Goal: Information Seeking & Learning: Learn about a topic

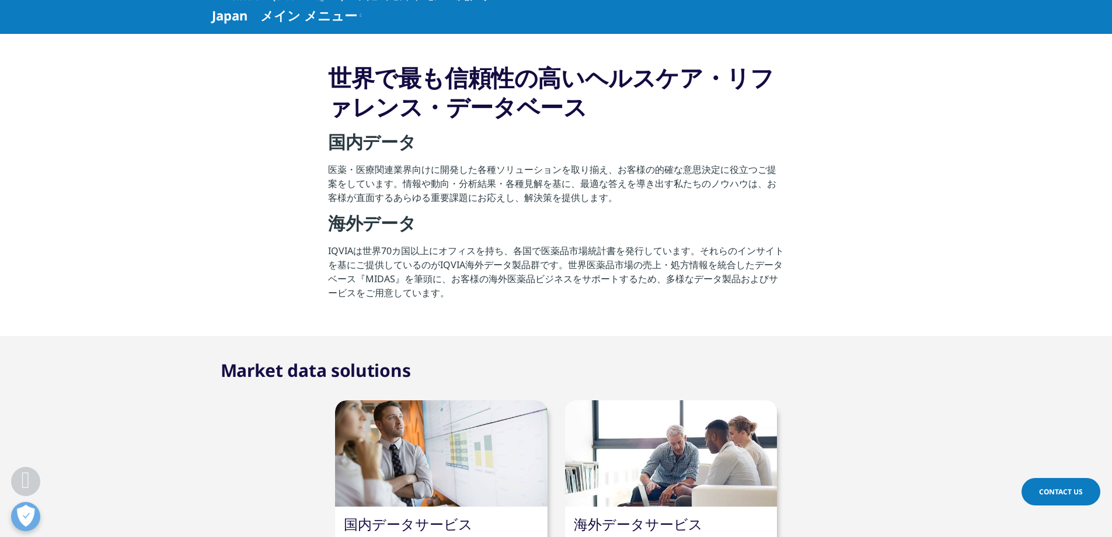
scroll to position [681, 0]
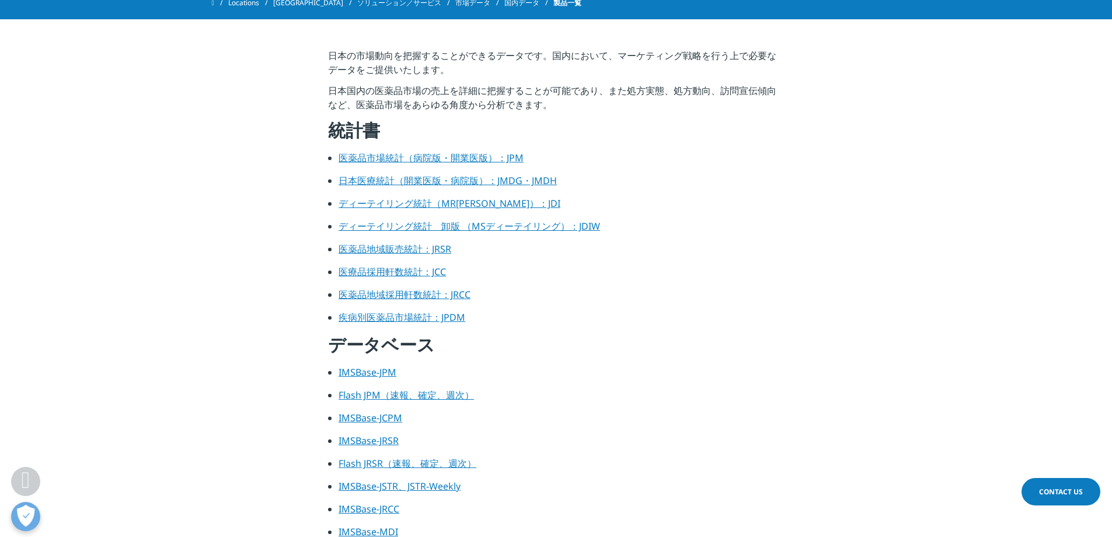
scroll to position [292, 0]
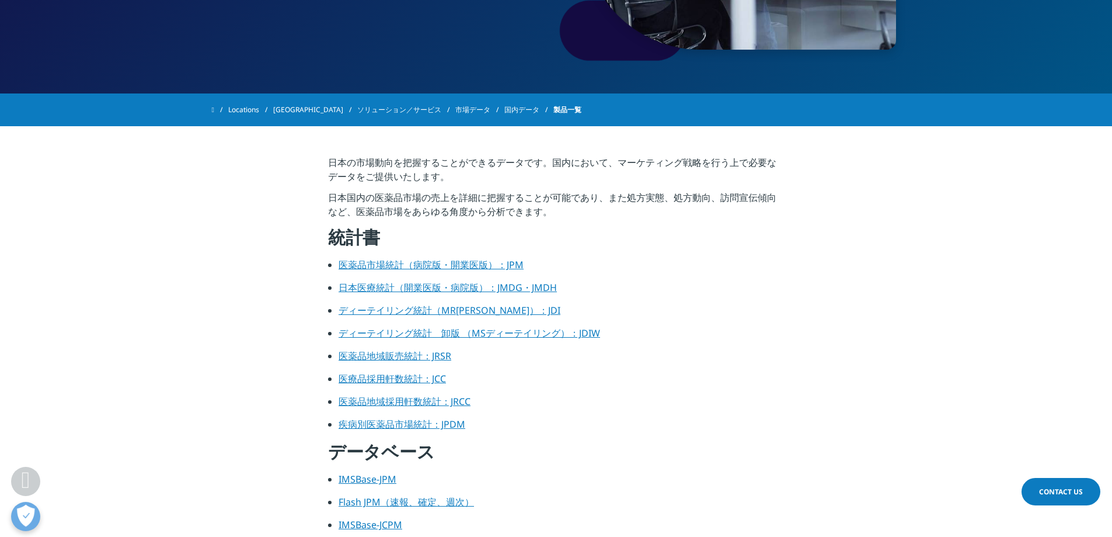
click at [401, 268] on link "医薬品市場統計（病院版・開業医版）：JPM" at bounding box center [431, 264] width 185 height 13
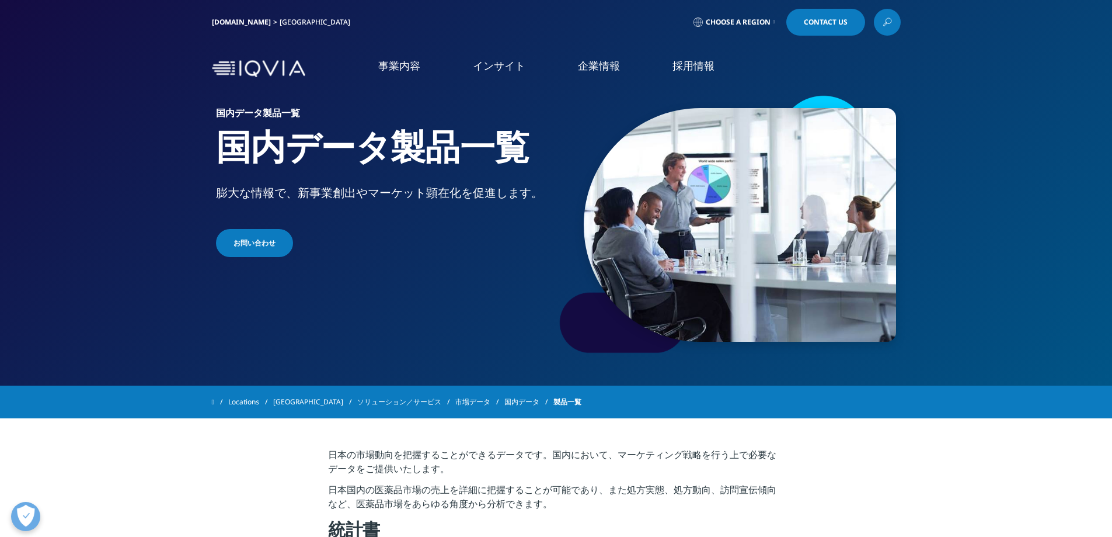
click at [455, 401] on link "市場データ" at bounding box center [479, 401] width 49 height 21
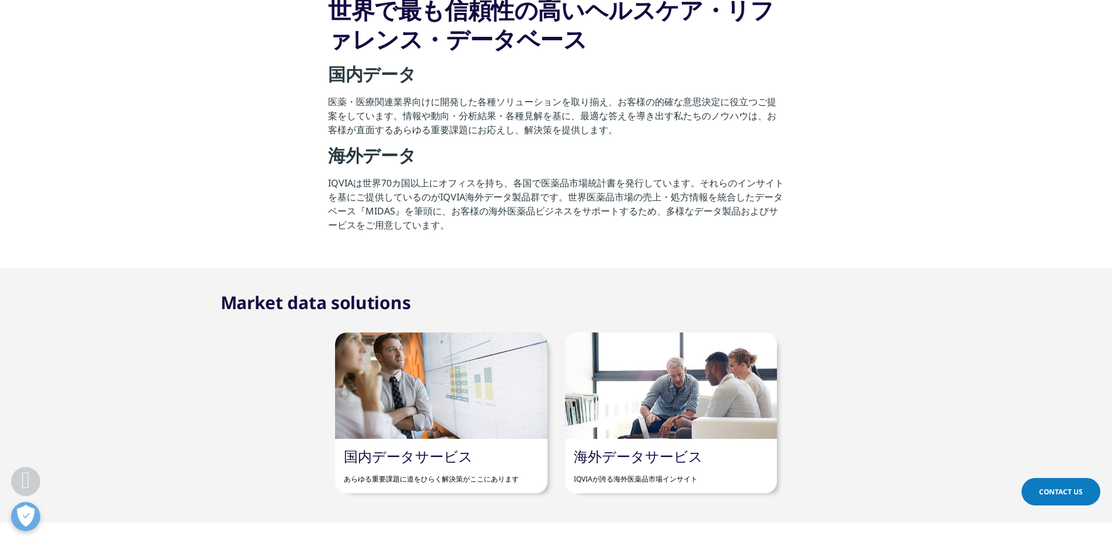
scroll to position [584, 0]
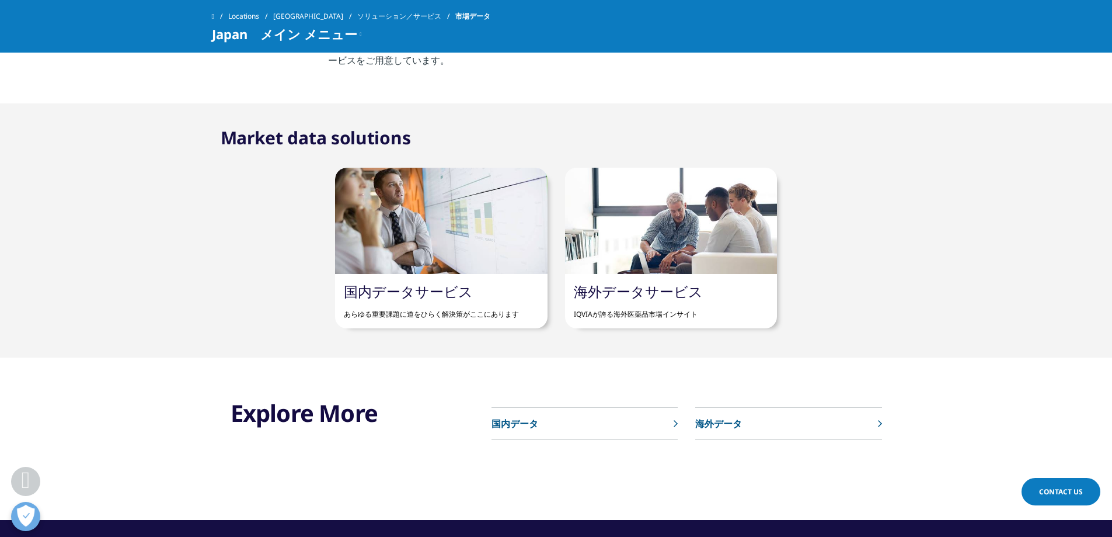
click at [721, 426] on p "海外データ" at bounding box center [718, 423] width 47 height 14
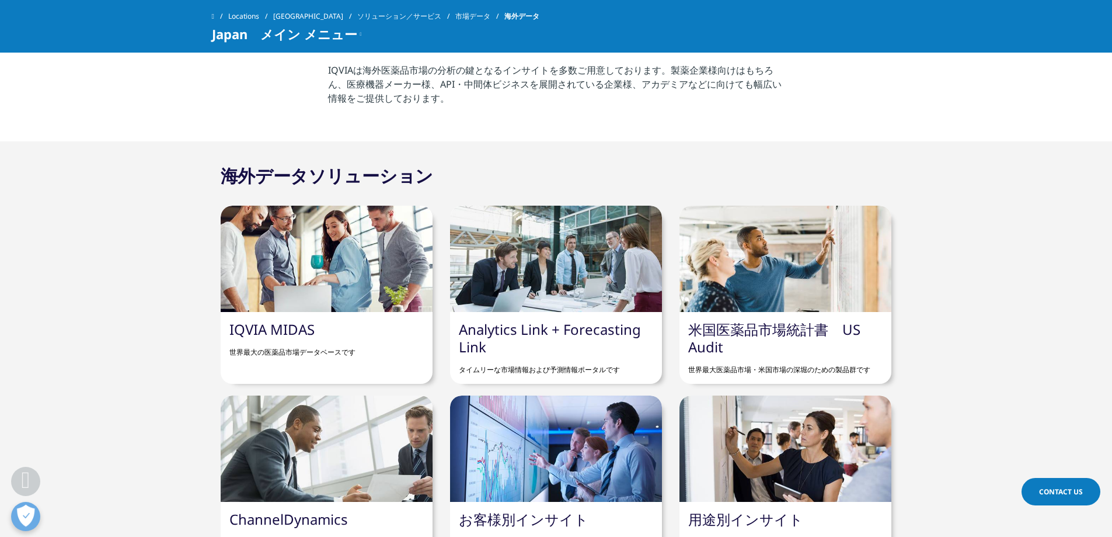
click at [345, 337] on div "IQVIA MIDAS 世界最大の医薬品市場データベースです" at bounding box center [327, 339] width 212 height 54
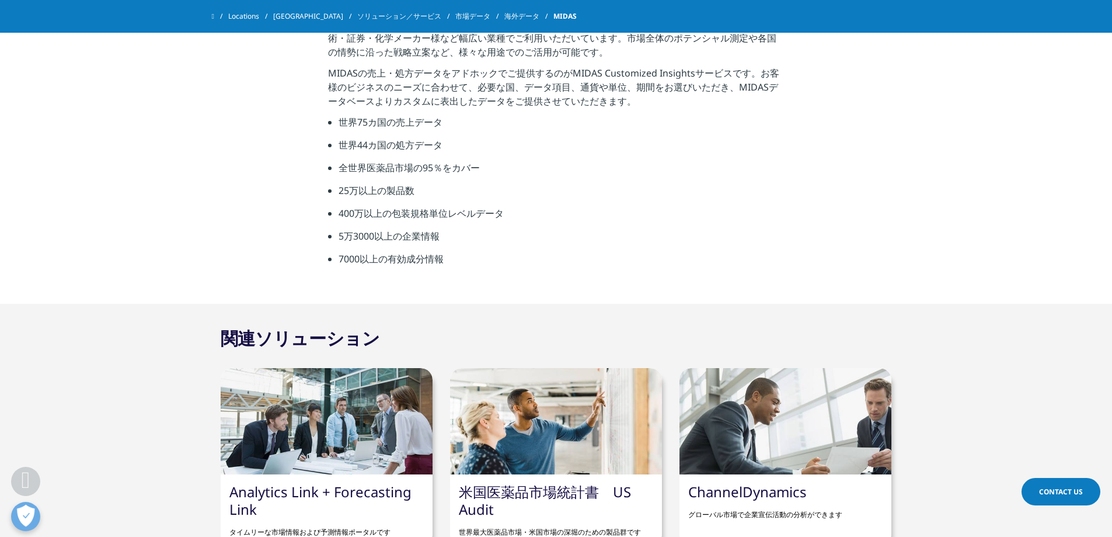
scroll to position [486, 0]
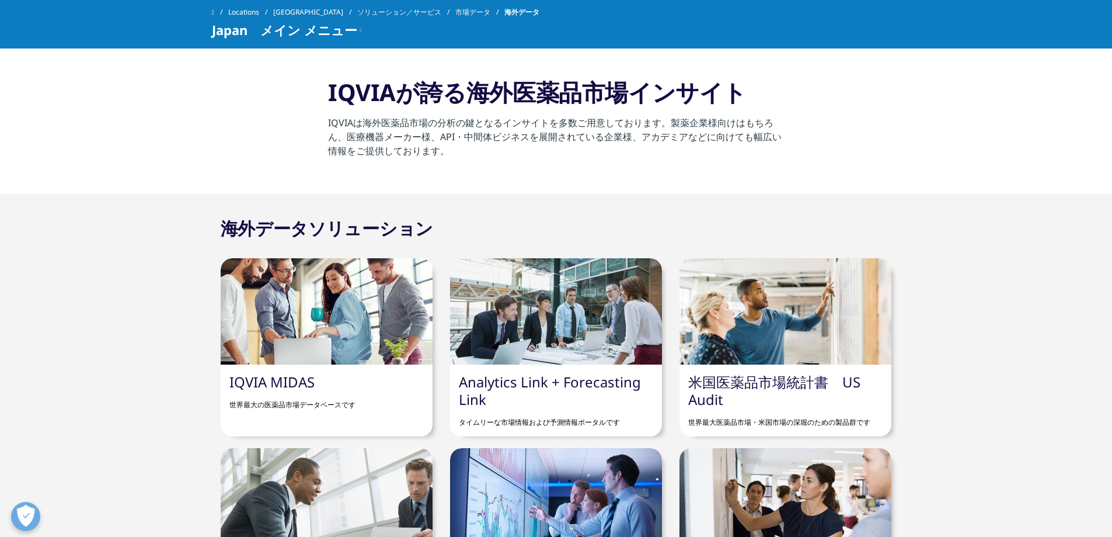
click at [534, 382] on link "Analytics Link + Forecasting Link" at bounding box center [550, 390] width 182 height 37
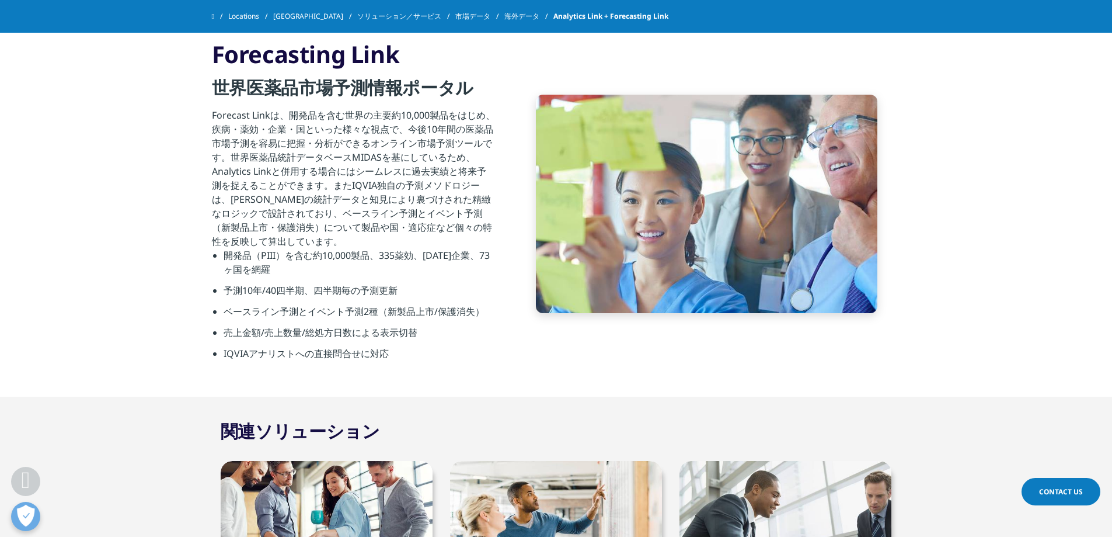
scroll to position [973, 0]
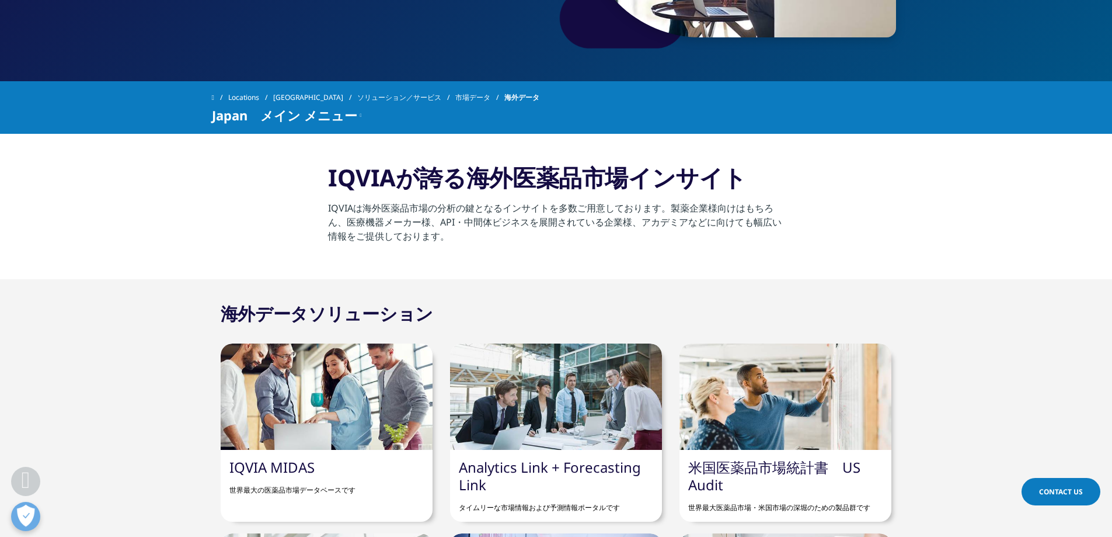
scroll to position [292, 0]
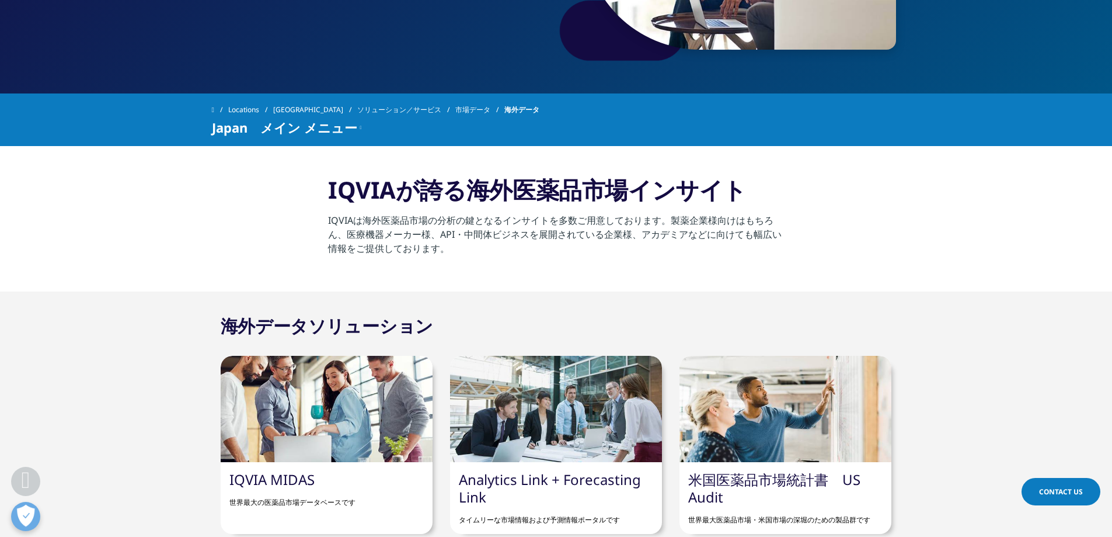
click at [455, 110] on link "市場データ" at bounding box center [479, 109] width 49 height 21
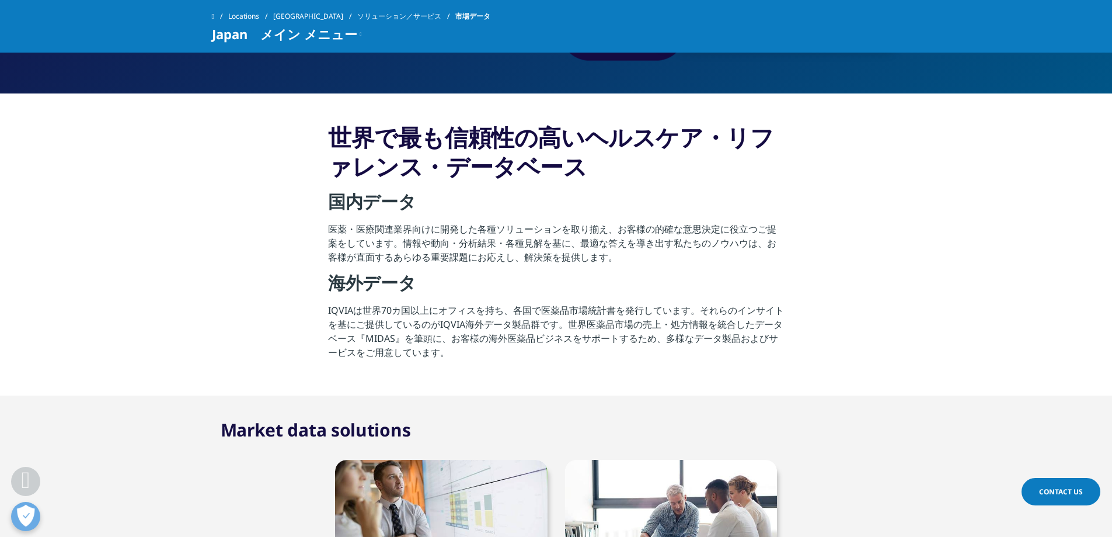
scroll to position [584, 0]
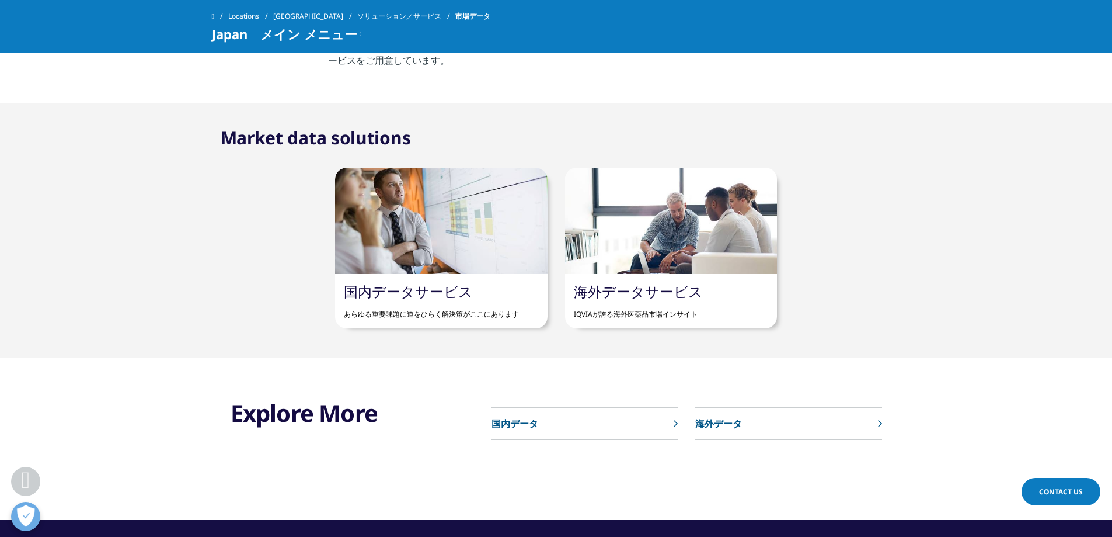
click at [433, 289] on link "国内データサービス" at bounding box center [408, 290] width 129 height 19
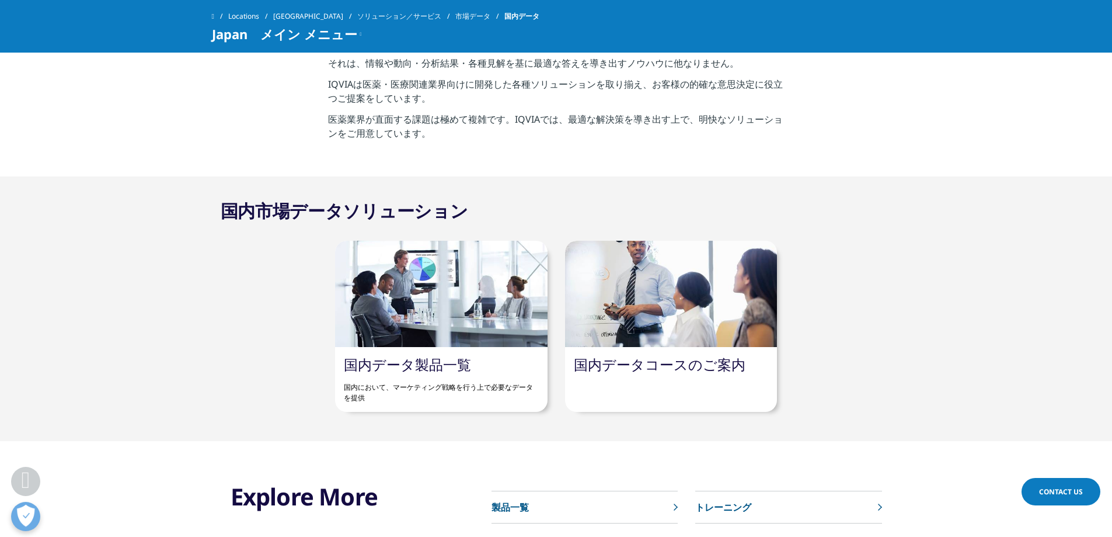
scroll to position [389, 0]
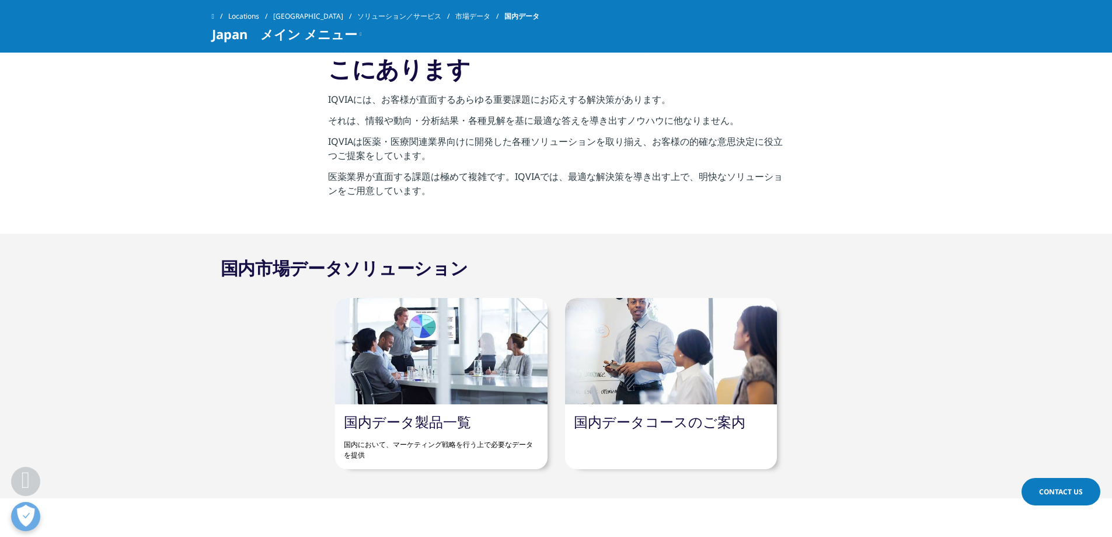
click at [429, 422] on link "国内データ製品一覧" at bounding box center [407, 421] width 127 height 19
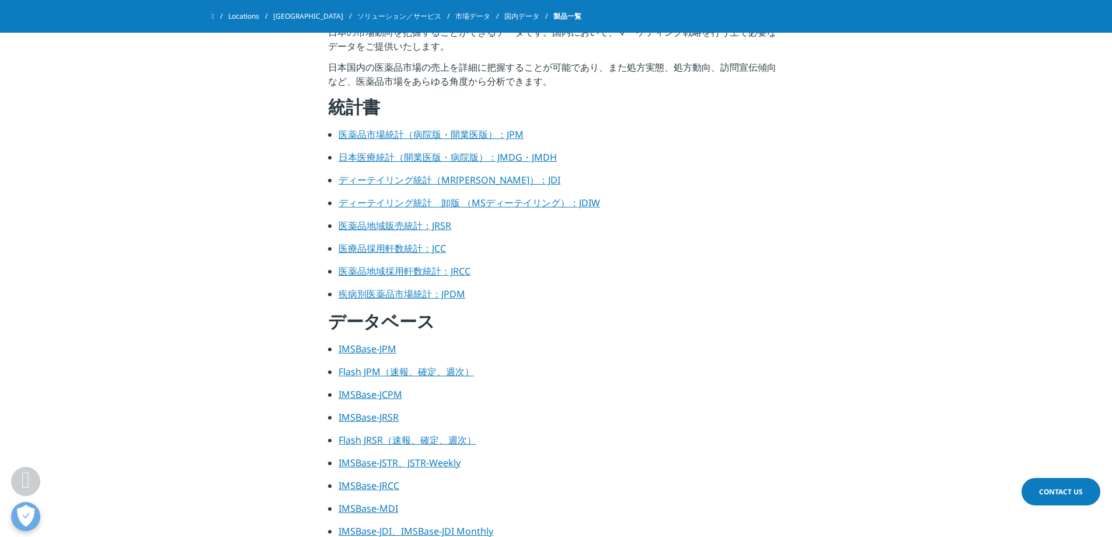
scroll to position [486, 0]
